Goal: Information Seeking & Learning: Learn about a topic

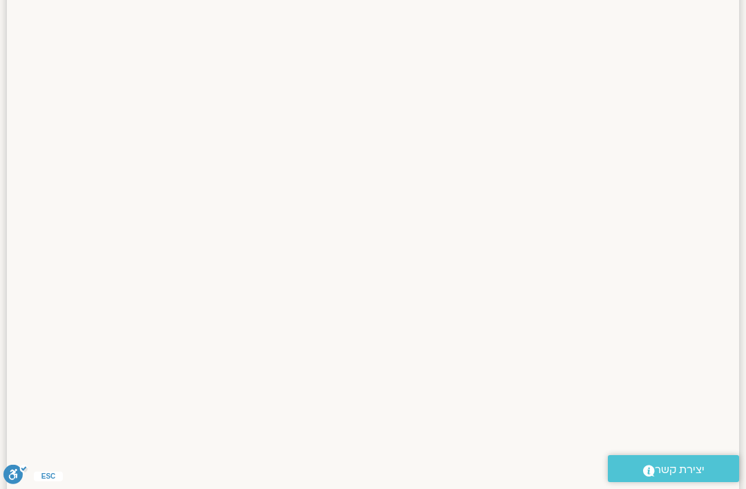
scroll to position [312, 0]
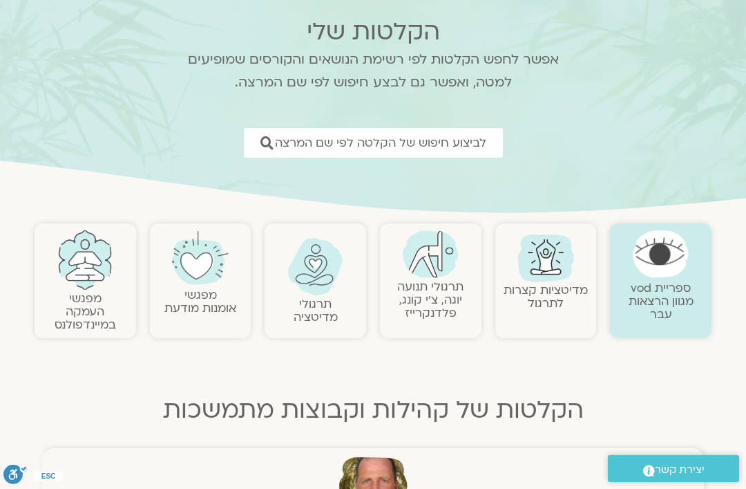
scroll to position [92, 0]
click at [462, 132] on link "לביצוע חיפוש של הקלטה לפי שם המרצה" at bounding box center [373, 144] width 259 height 30
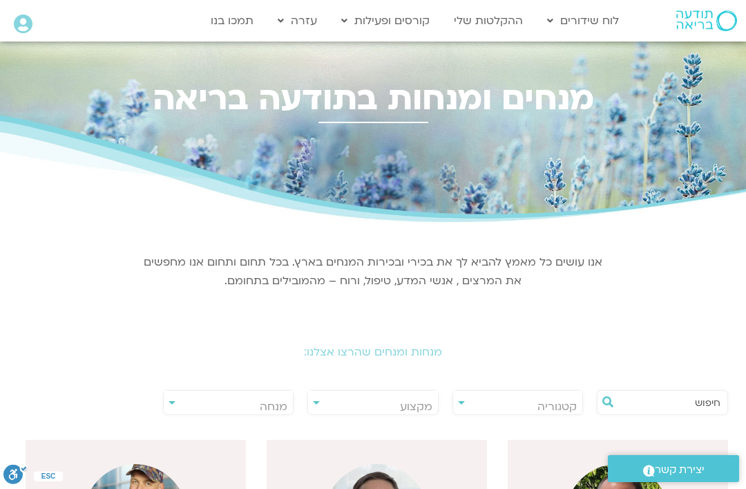
click at [462, 400] on span "קטגוריה" at bounding box center [518, 407] width 130 height 32
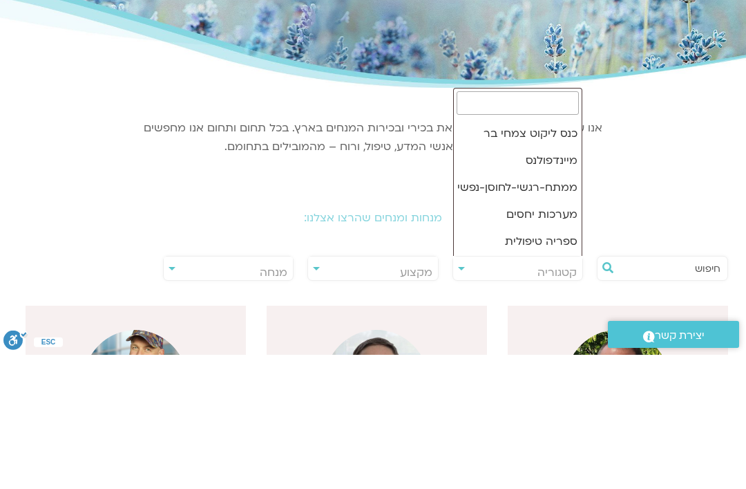
scroll to position [160, 0]
select select "**"
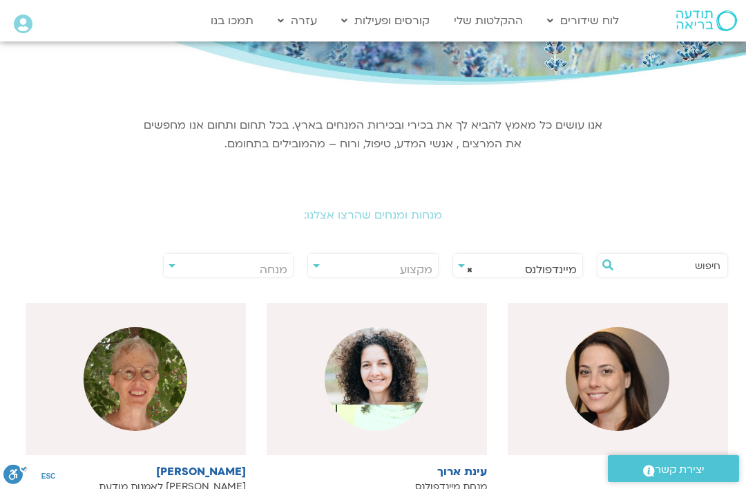
scroll to position [138, 0]
click at [180, 258] on span "מנחה" at bounding box center [229, 269] width 130 height 32
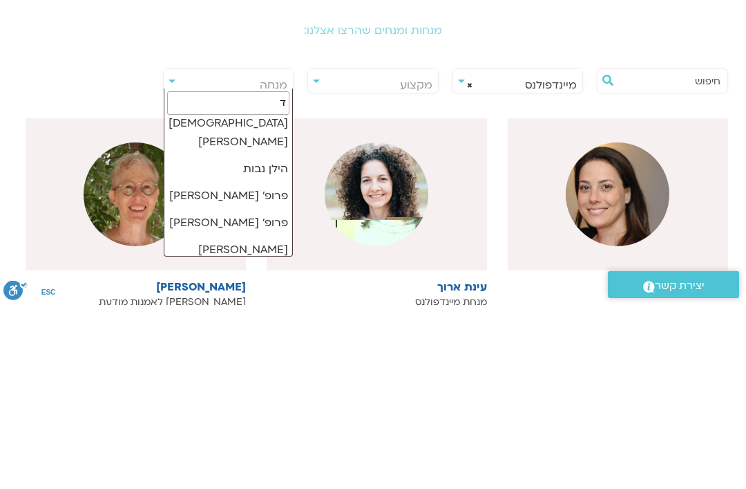
scroll to position [0, 0]
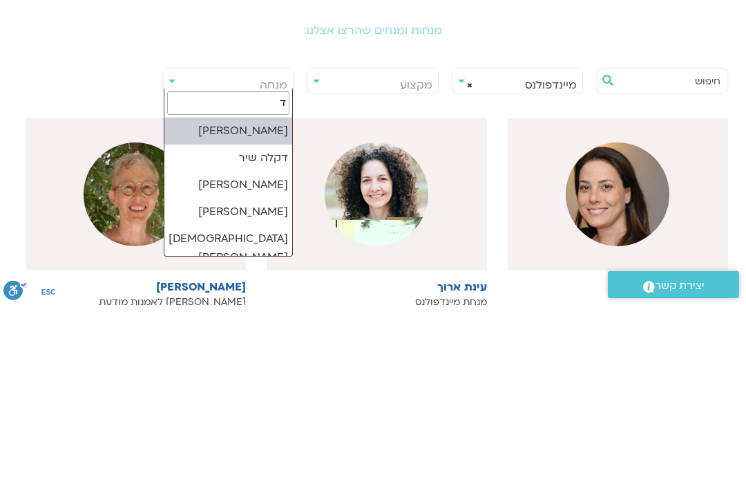
type input "דק"
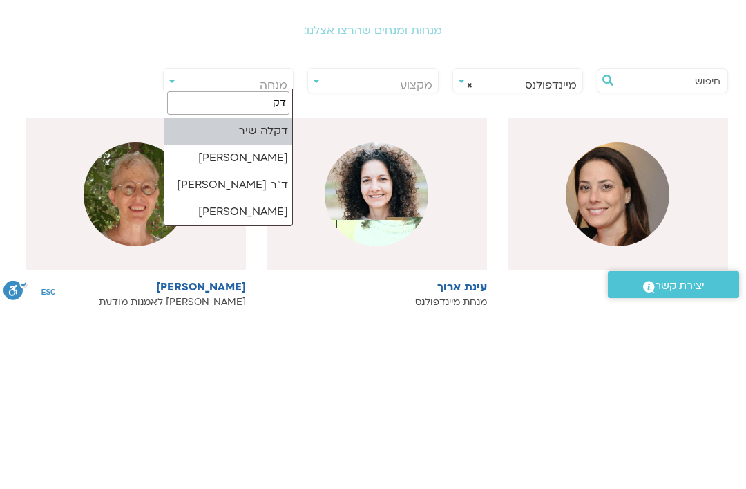
select select "******"
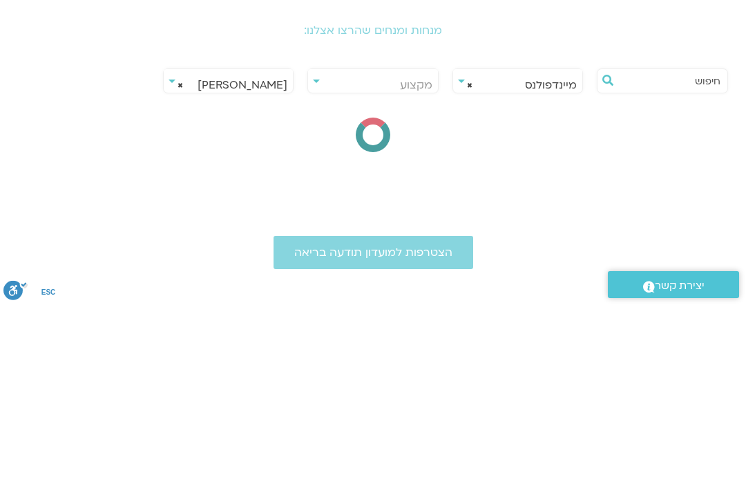
scroll to position [321, 0]
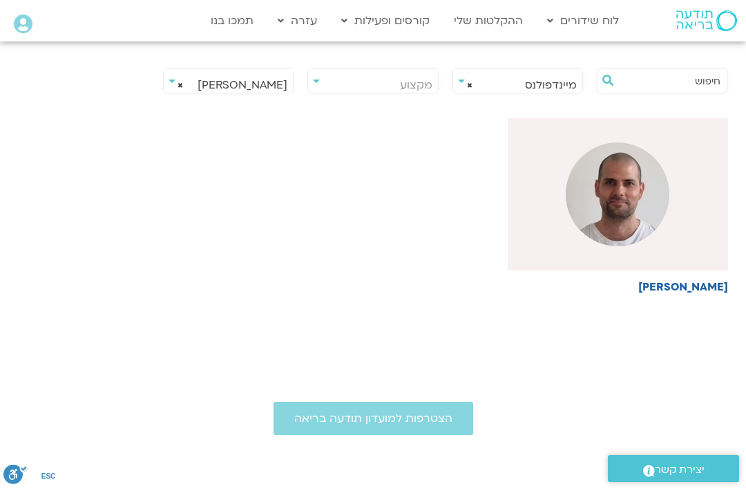
click at [651, 206] on img at bounding box center [618, 194] width 104 height 104
click at [637, 196] on img at bounding box center [618, 194] width 104 height 104
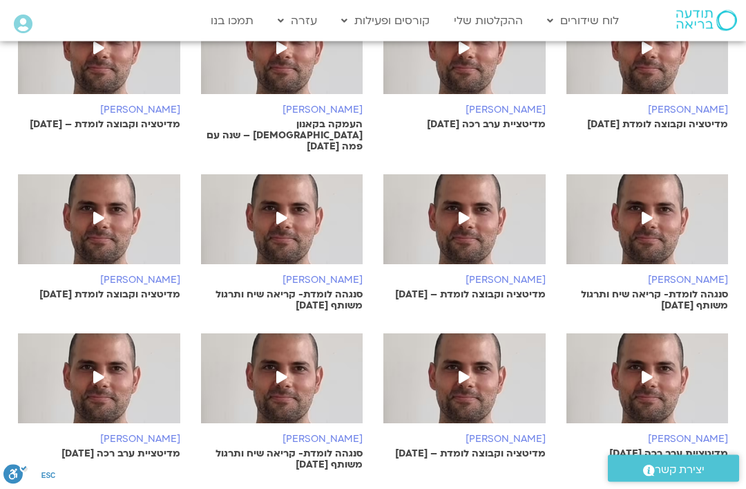
scroll to position [597, 0]
click at [98, 211] on icon at bounding box center [98, 217] width 11 height 12
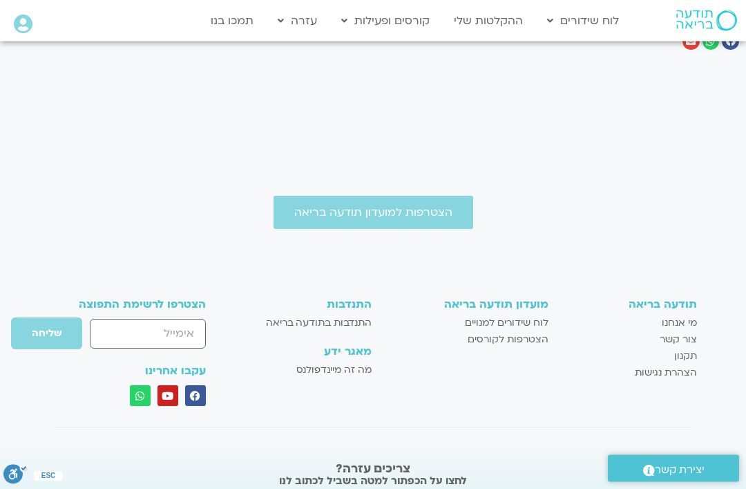
scroll to position [896, 0]
